Goal: Check status: Check status

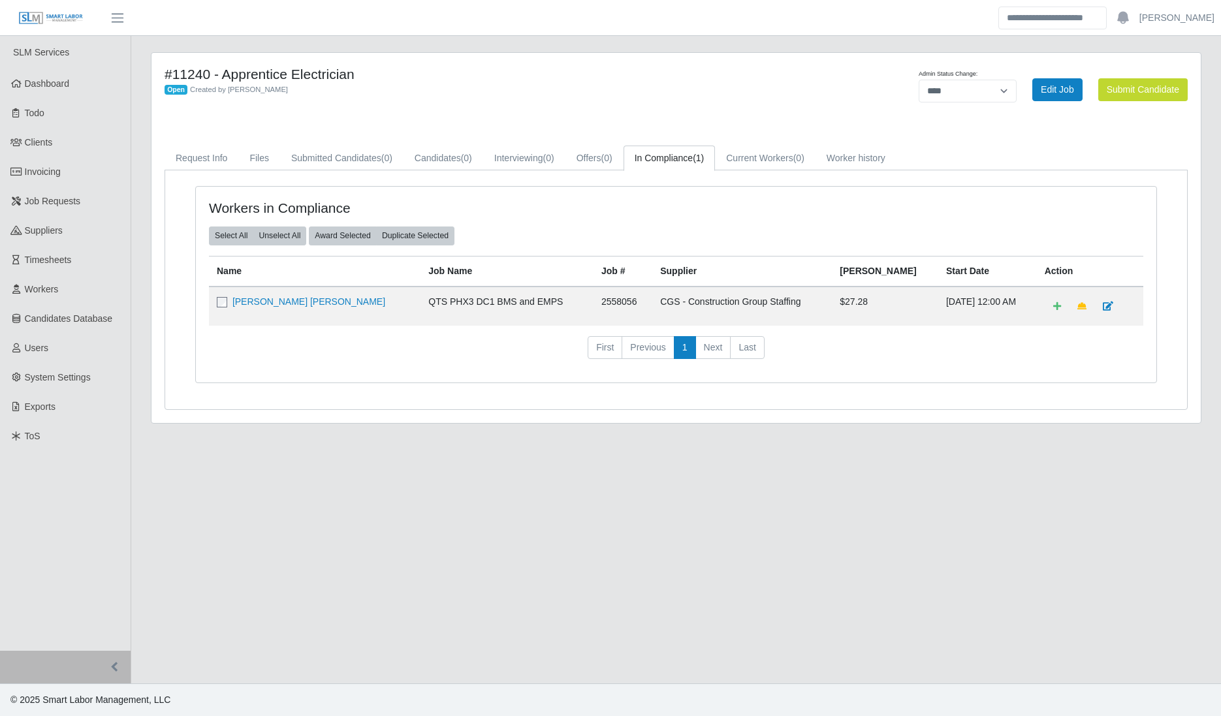
select select "****"
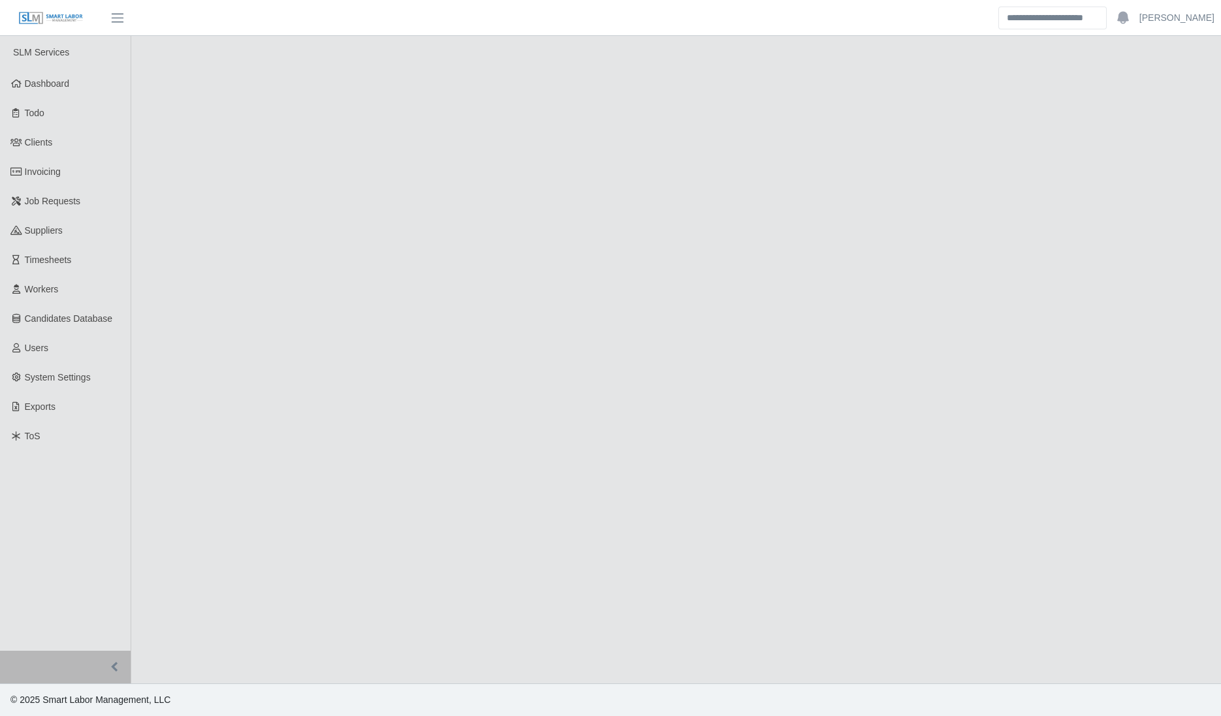
select select "****"
